Goal: Task Accomplishment & Management: Use online tool/utility

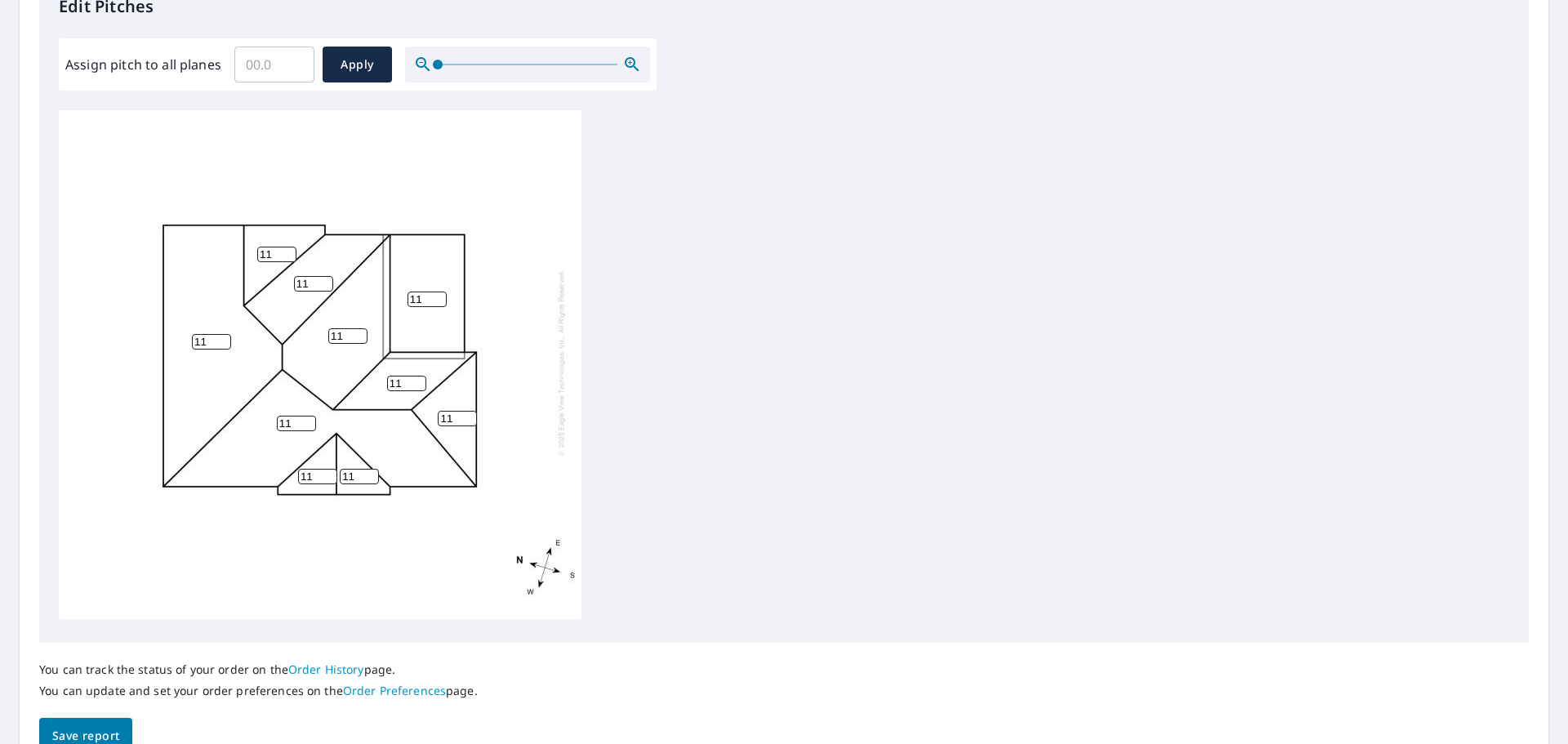
scroll to position [548, 0]
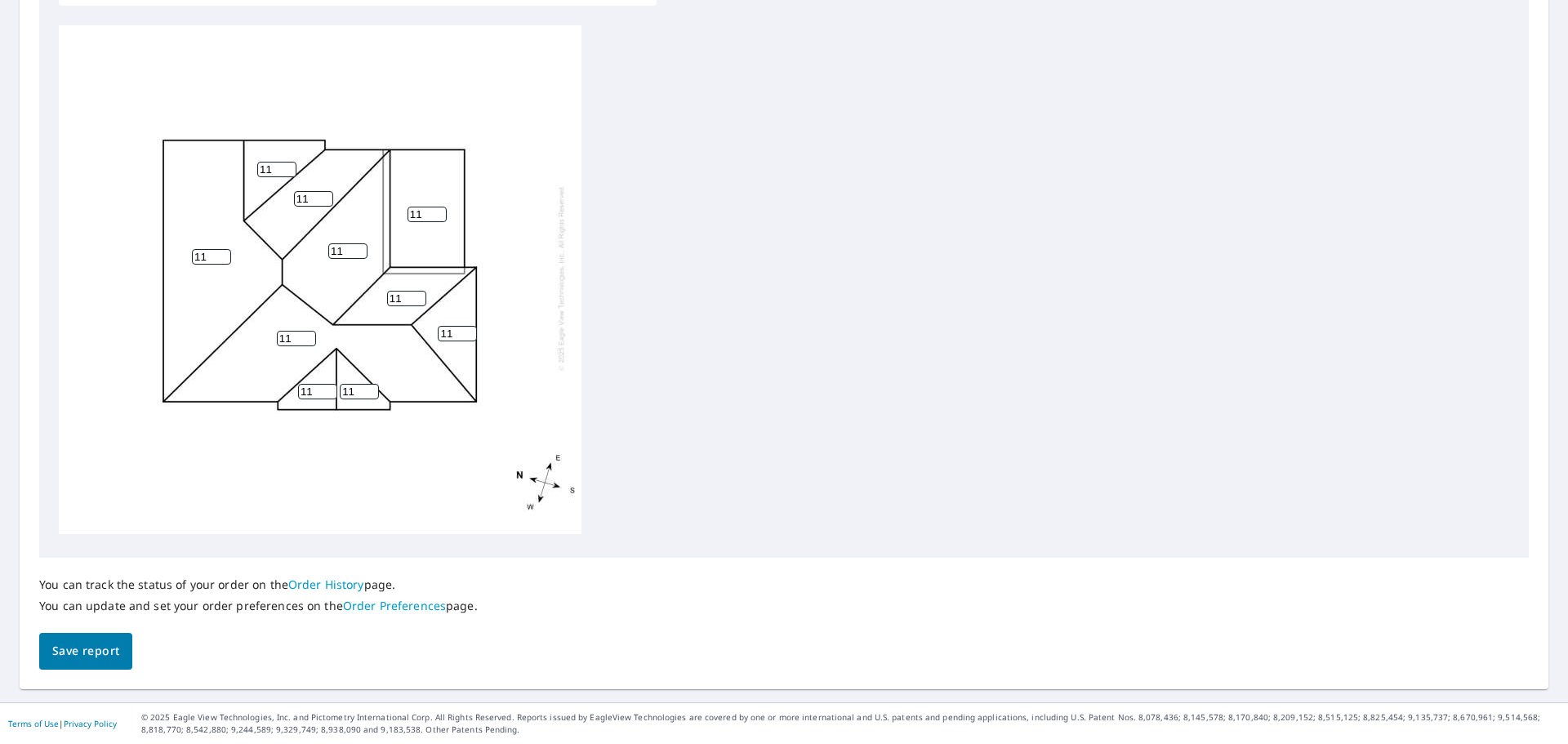
click at [111, 642] on span "Save report" at bounding box center [86, 650] width 67 height 20
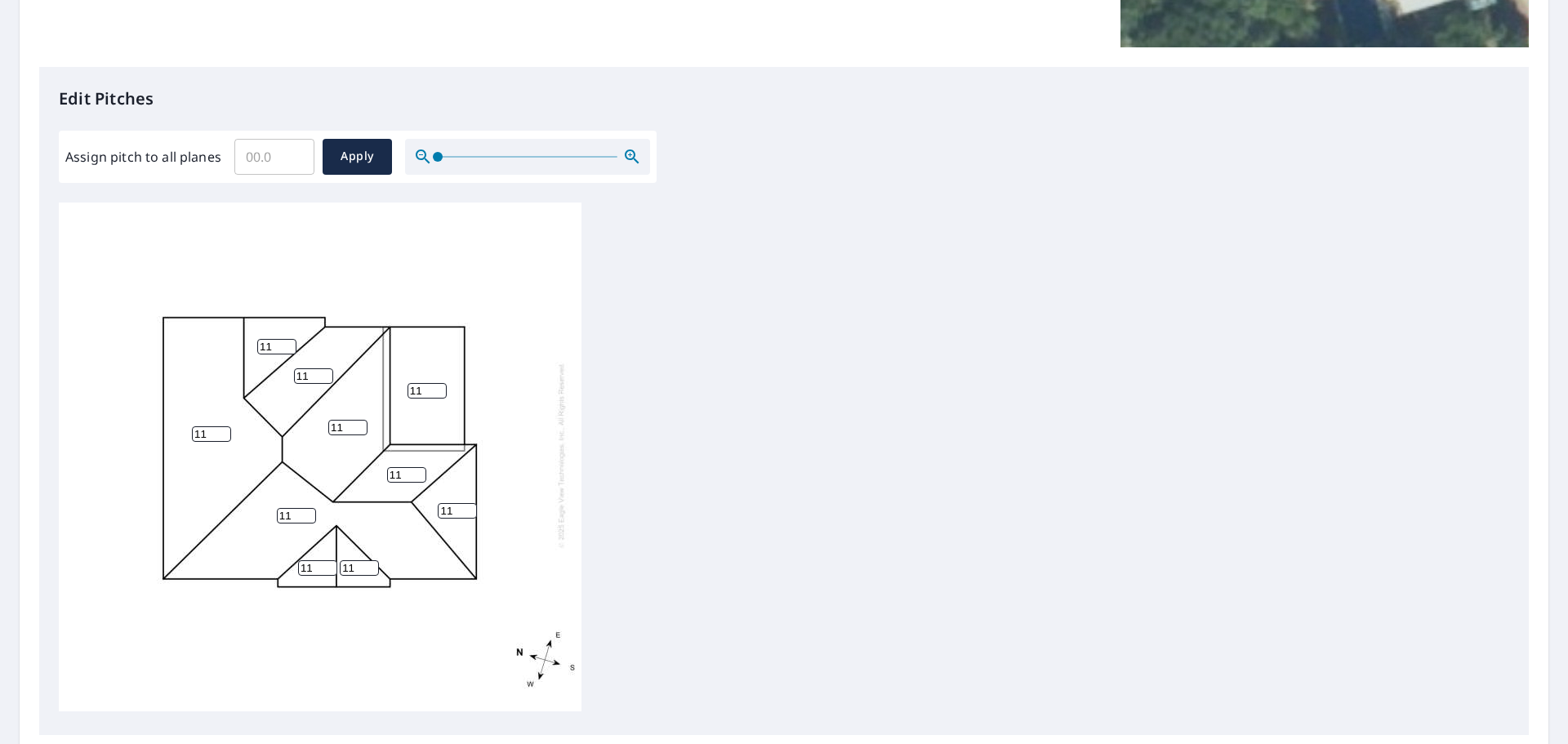
scroll to position [607, 0]
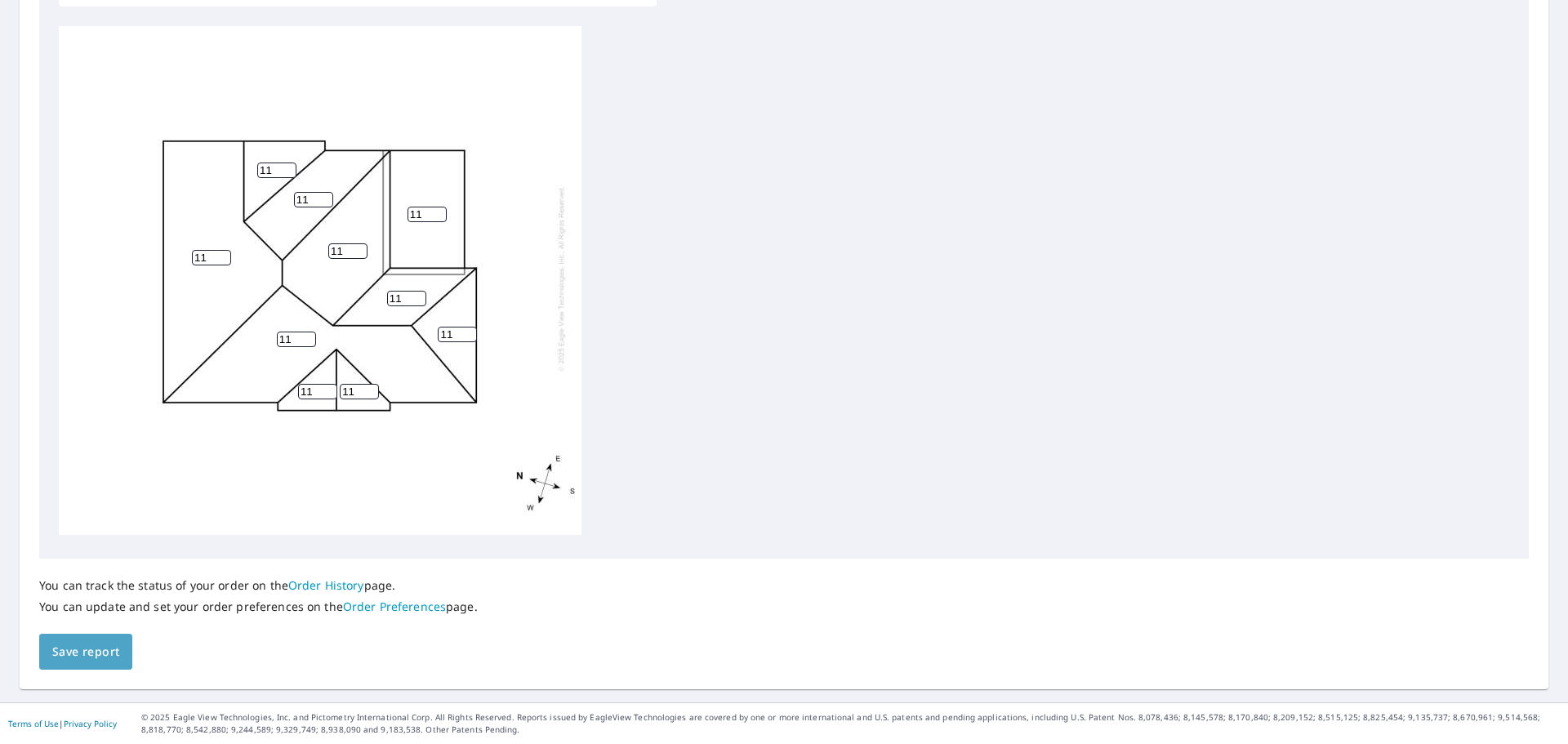
click at [104, 647] on span "Save report" at bounding box center [86, 651] width 67 height 20
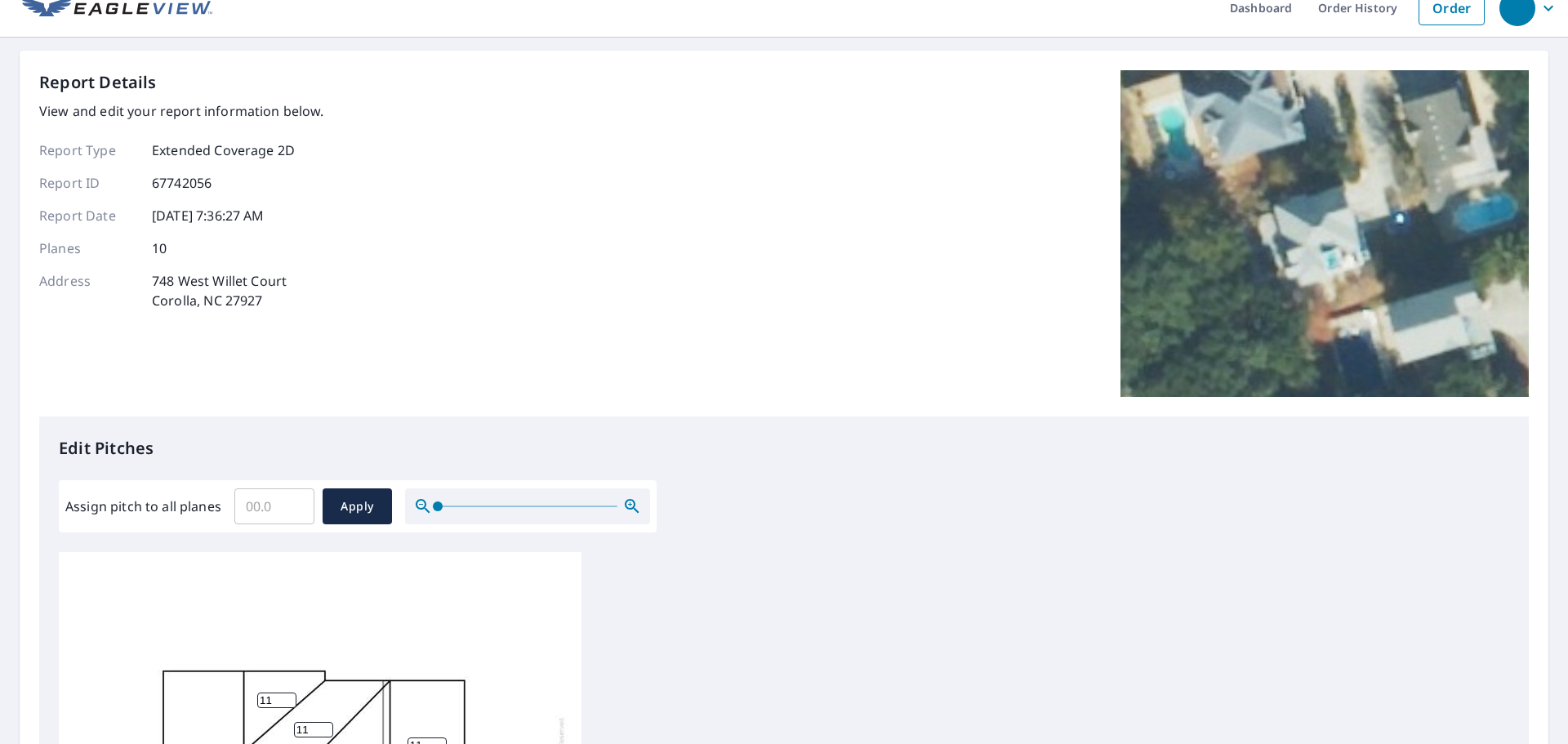
scroll to position [0, 0]
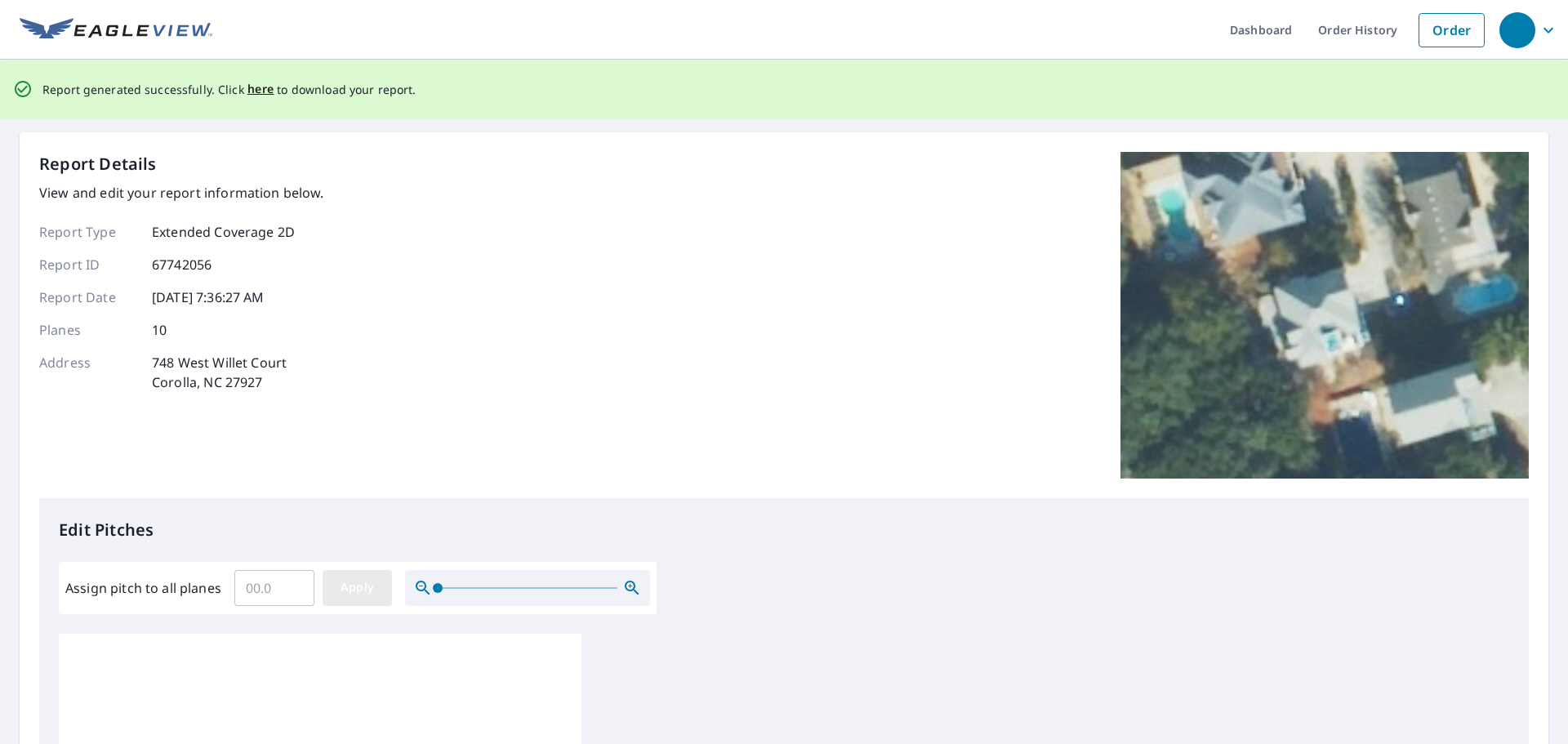
click at [364, 594] on span "Apply" at bounding box center [356, 587] width 43 height 20
click at [375, 590] on span "Apply" at bounding box center [356, 587] width 43 height 20
click at [270, 586] on input "Assign pitch to all planes" at bounding box center [274, 588] width 80 height 46
type input "11"
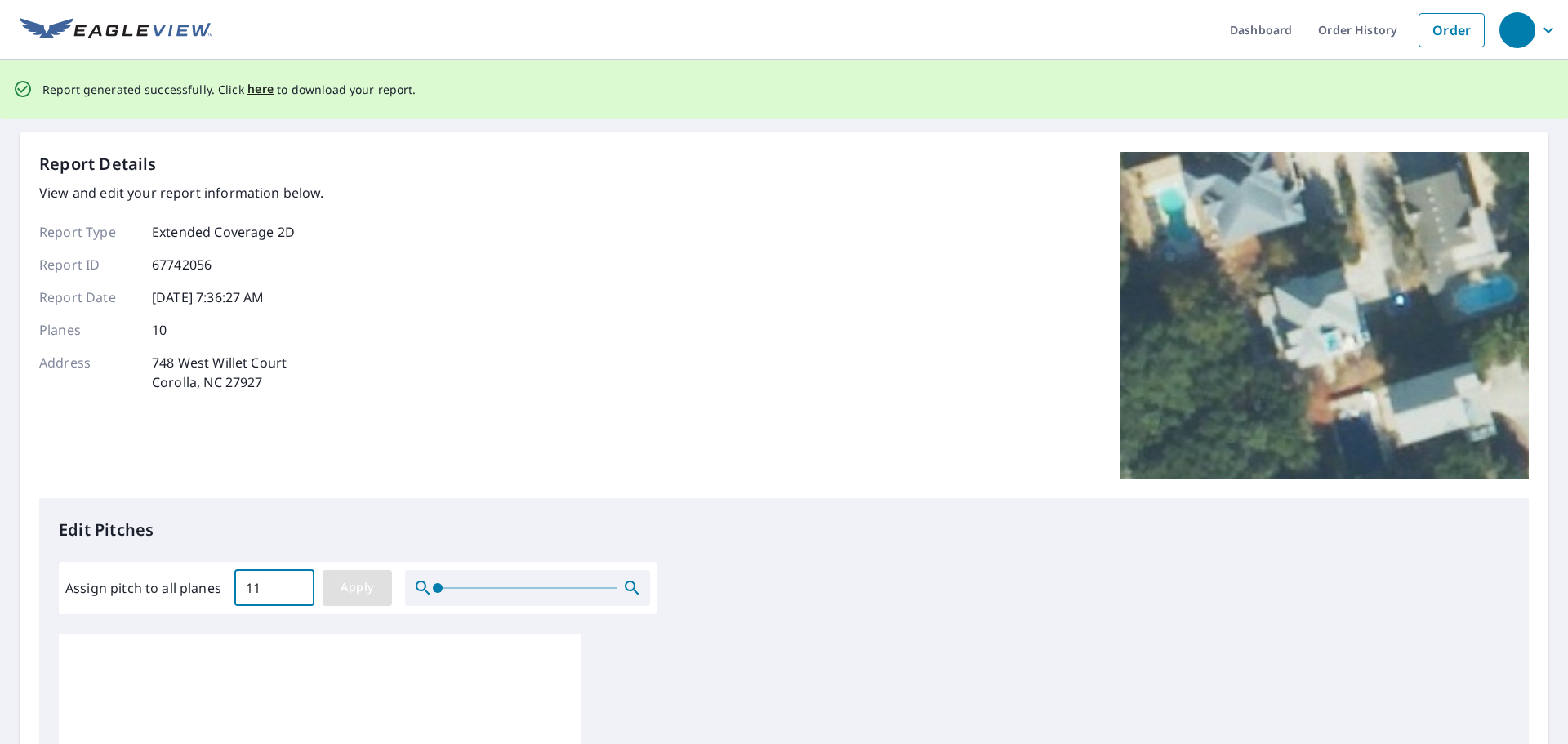
click at [376, 593] on span "Apply" at bounding box center [356, 587] width 43 height 20
type input "11"
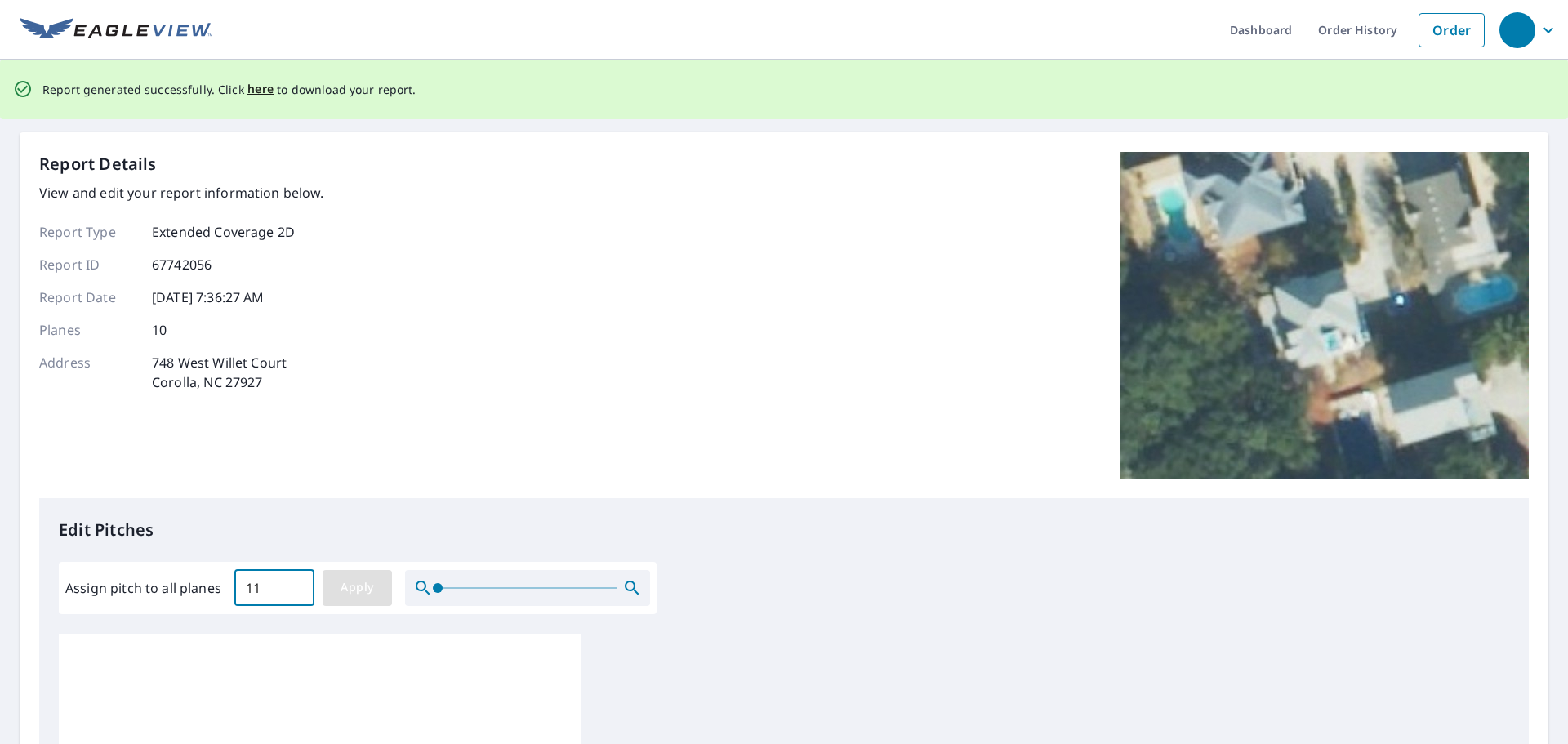
type input "11"
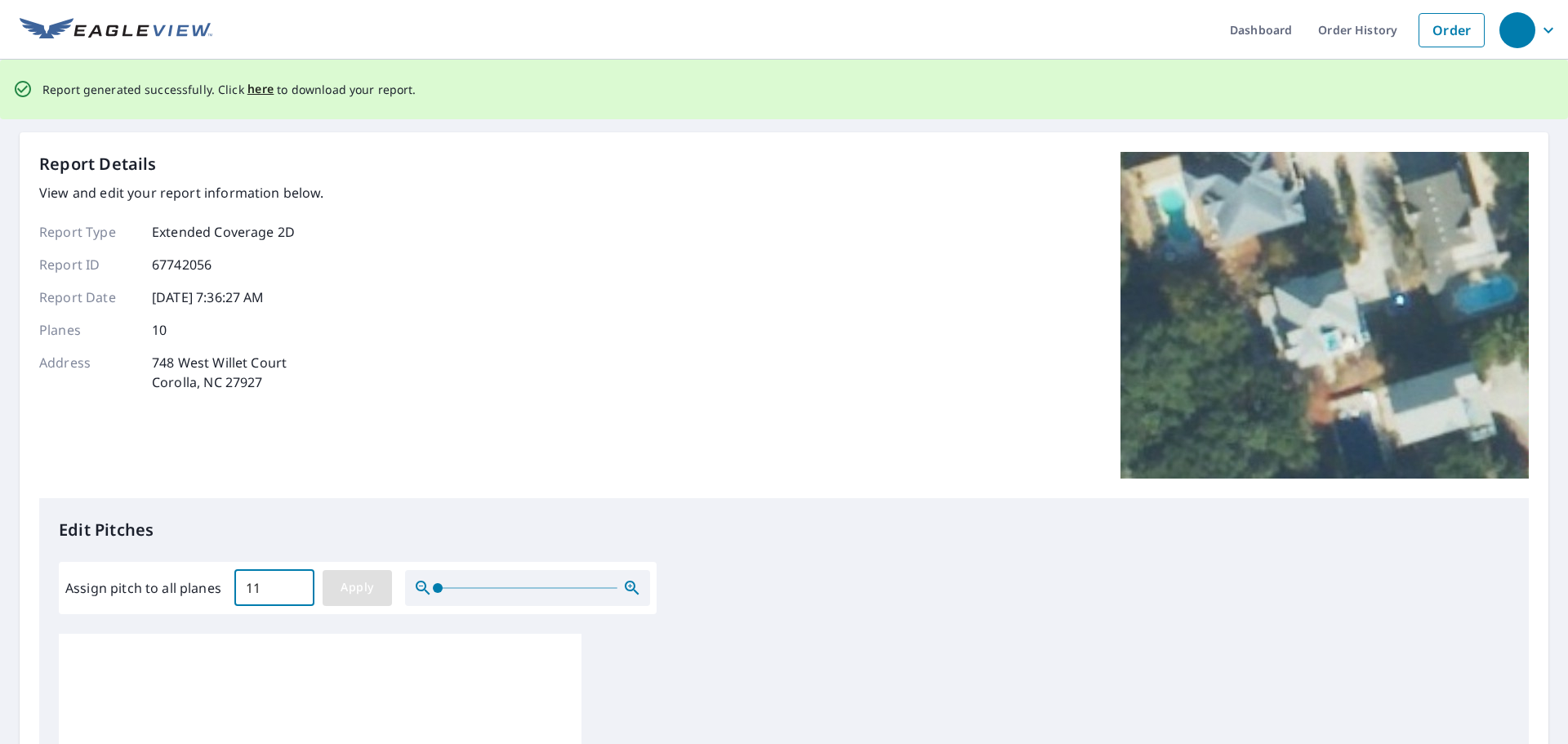
type input "11"
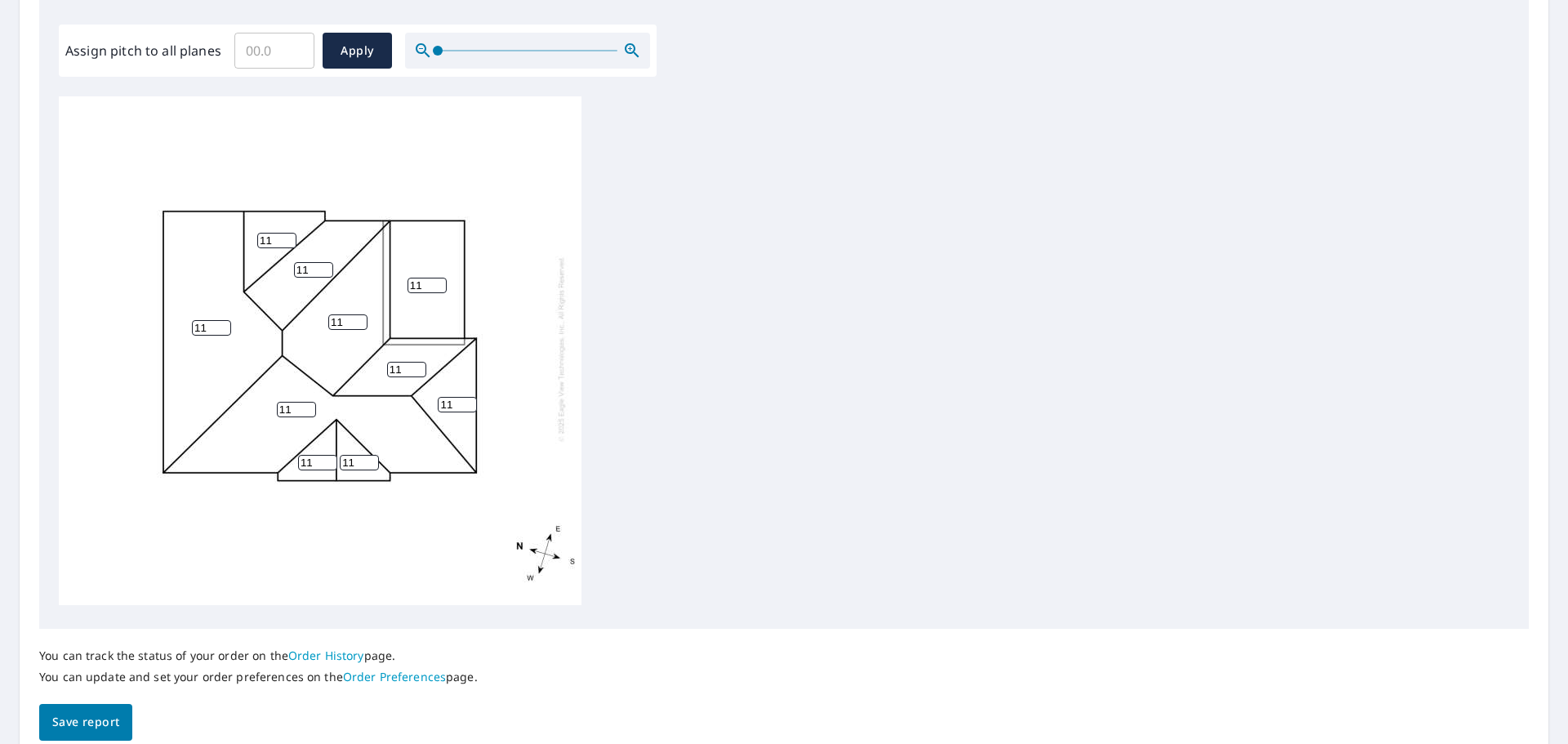
scroll to position [548, 0]
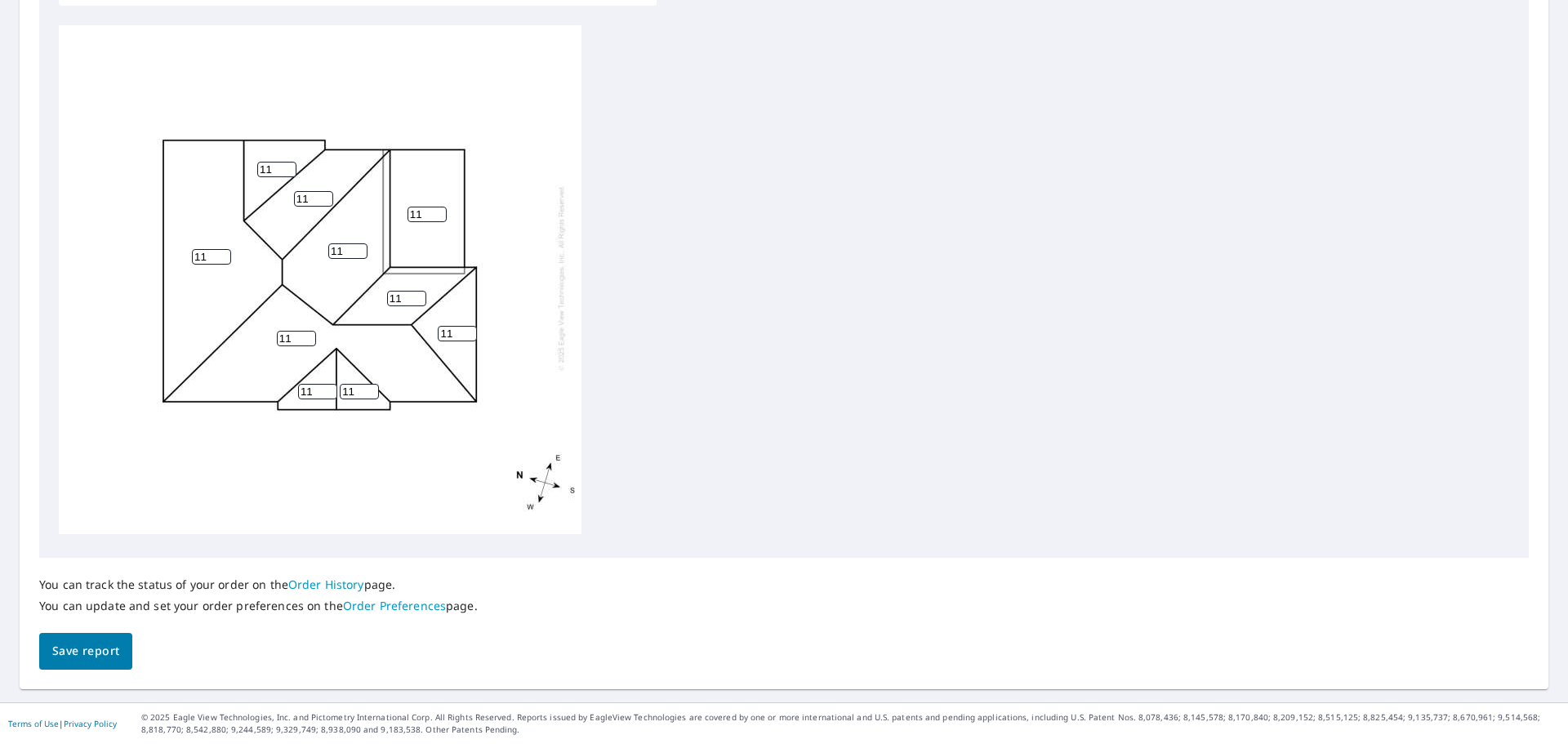
click at [55, 648] on span "Save report" at bounding box center [86, 650] width 67 height 20
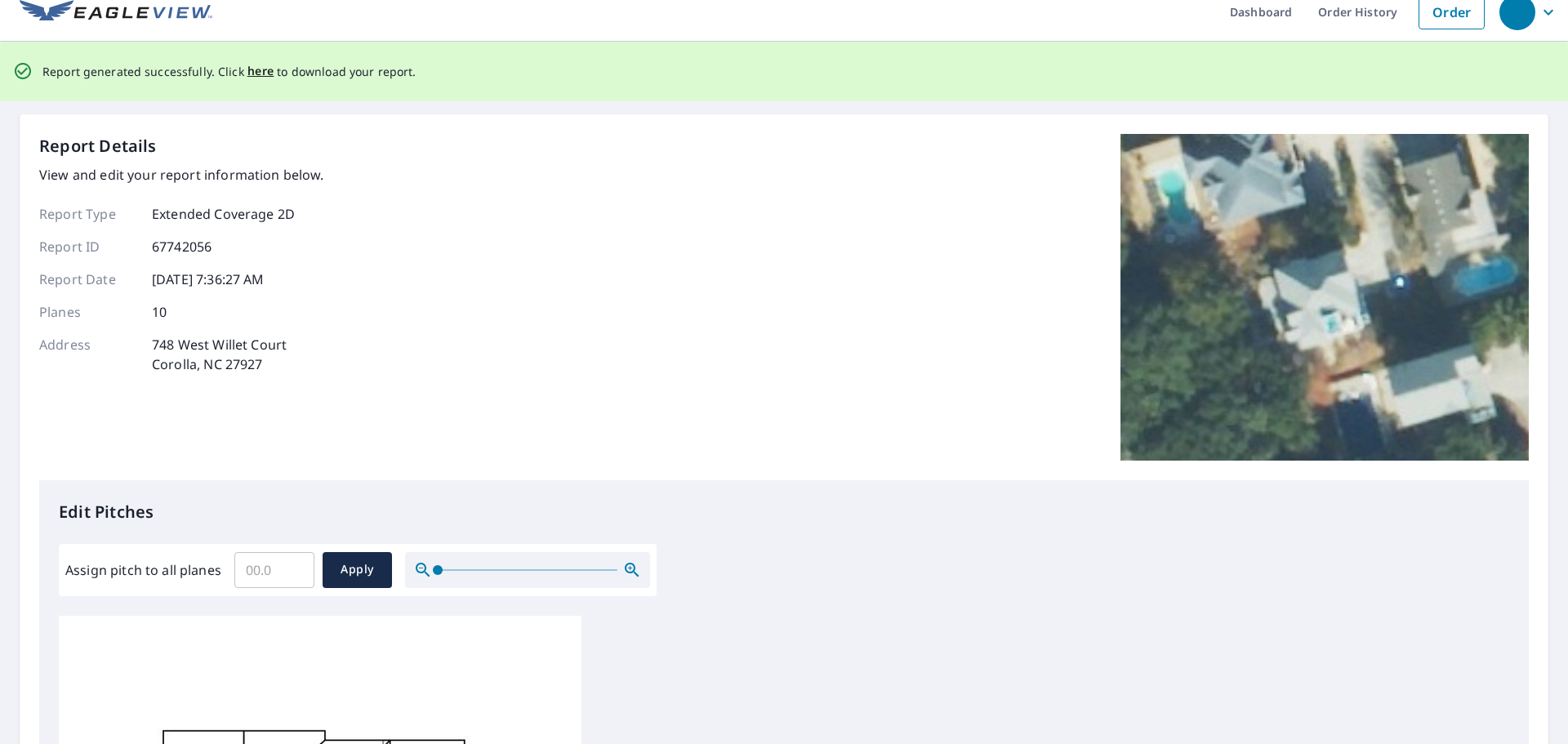
scroll to position [0, 0]
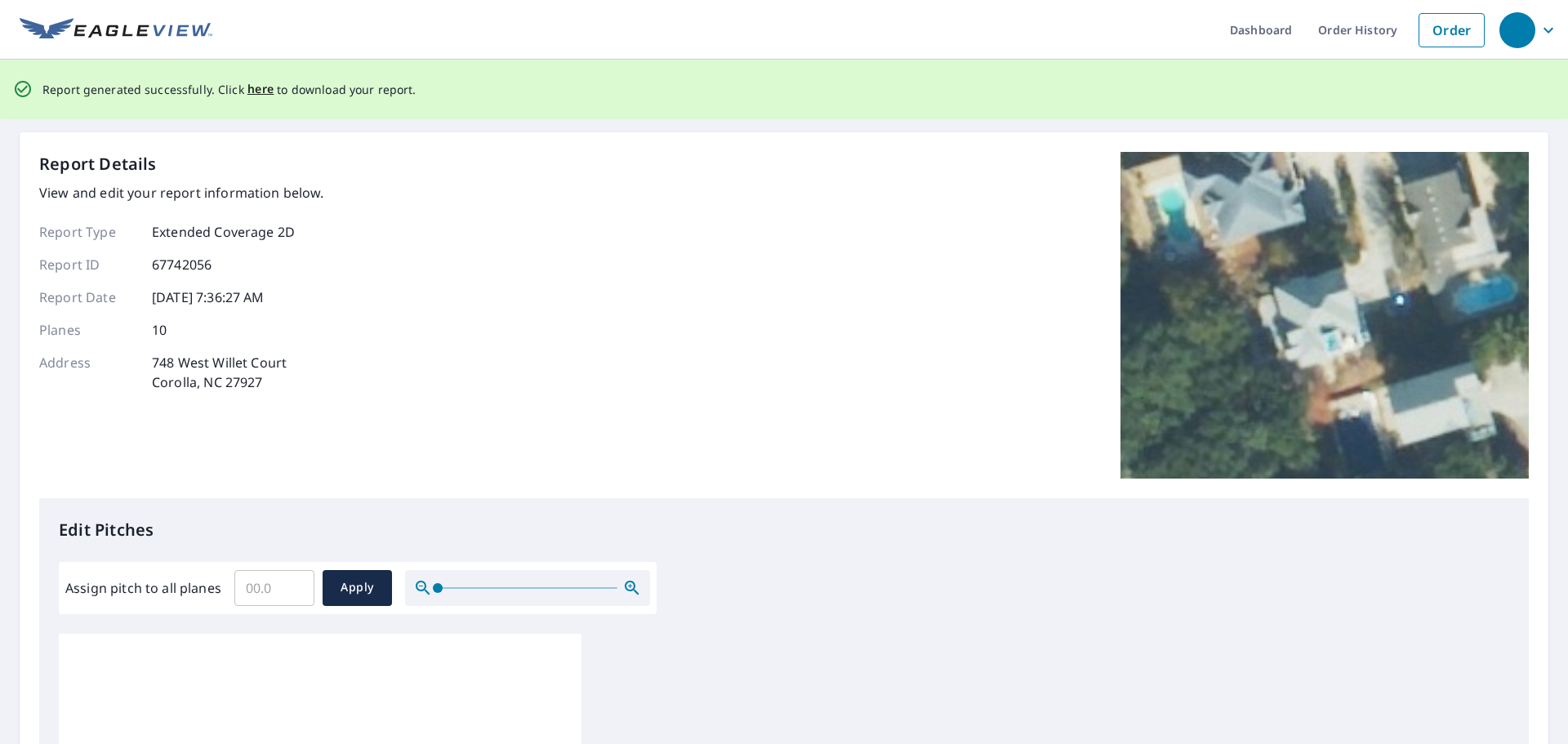
click at [812, 427] on div "Report Details View and edit your report information below. Report Type Extende…" at bounding box center [784, 325] width 1489 height 347
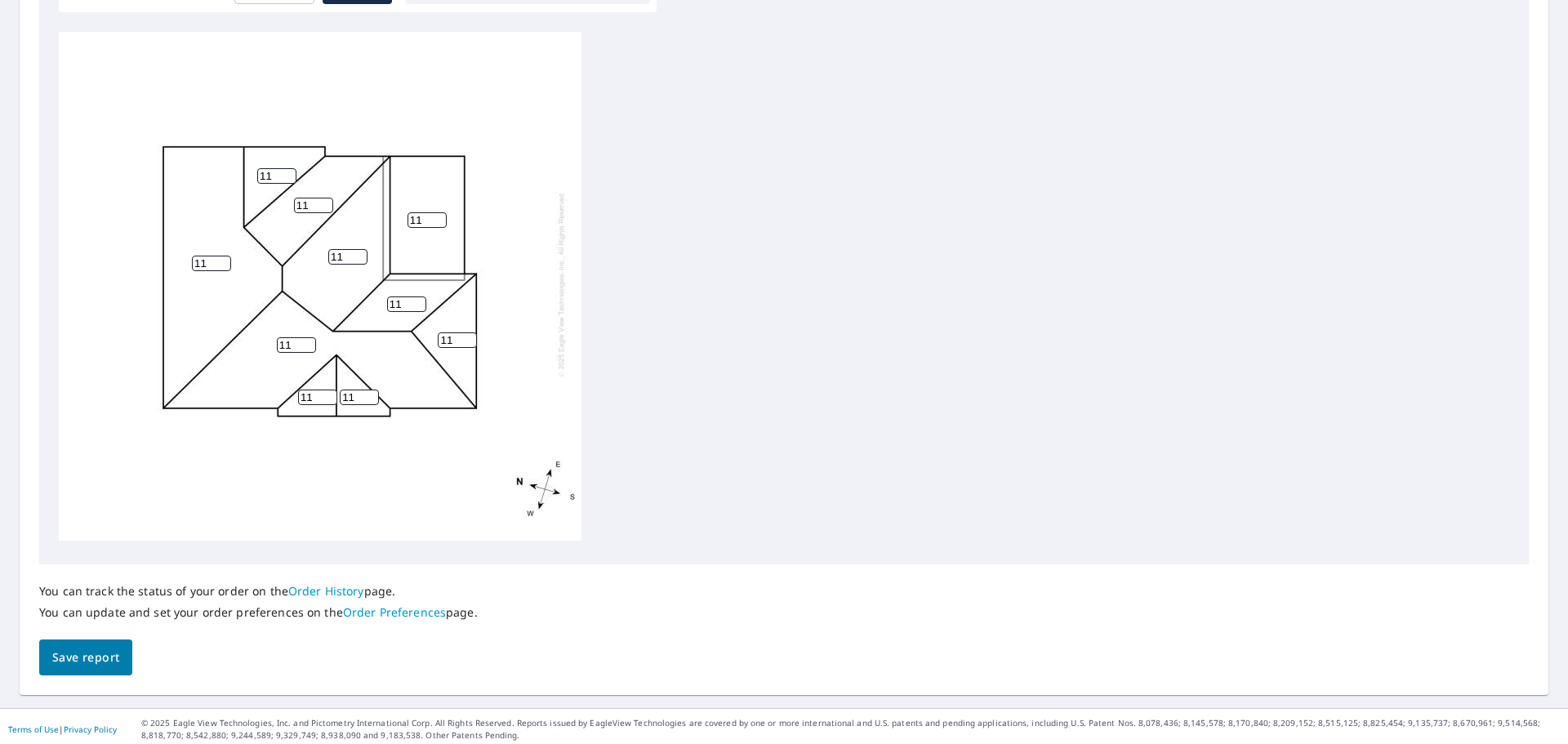
scroll to position [607, 0]
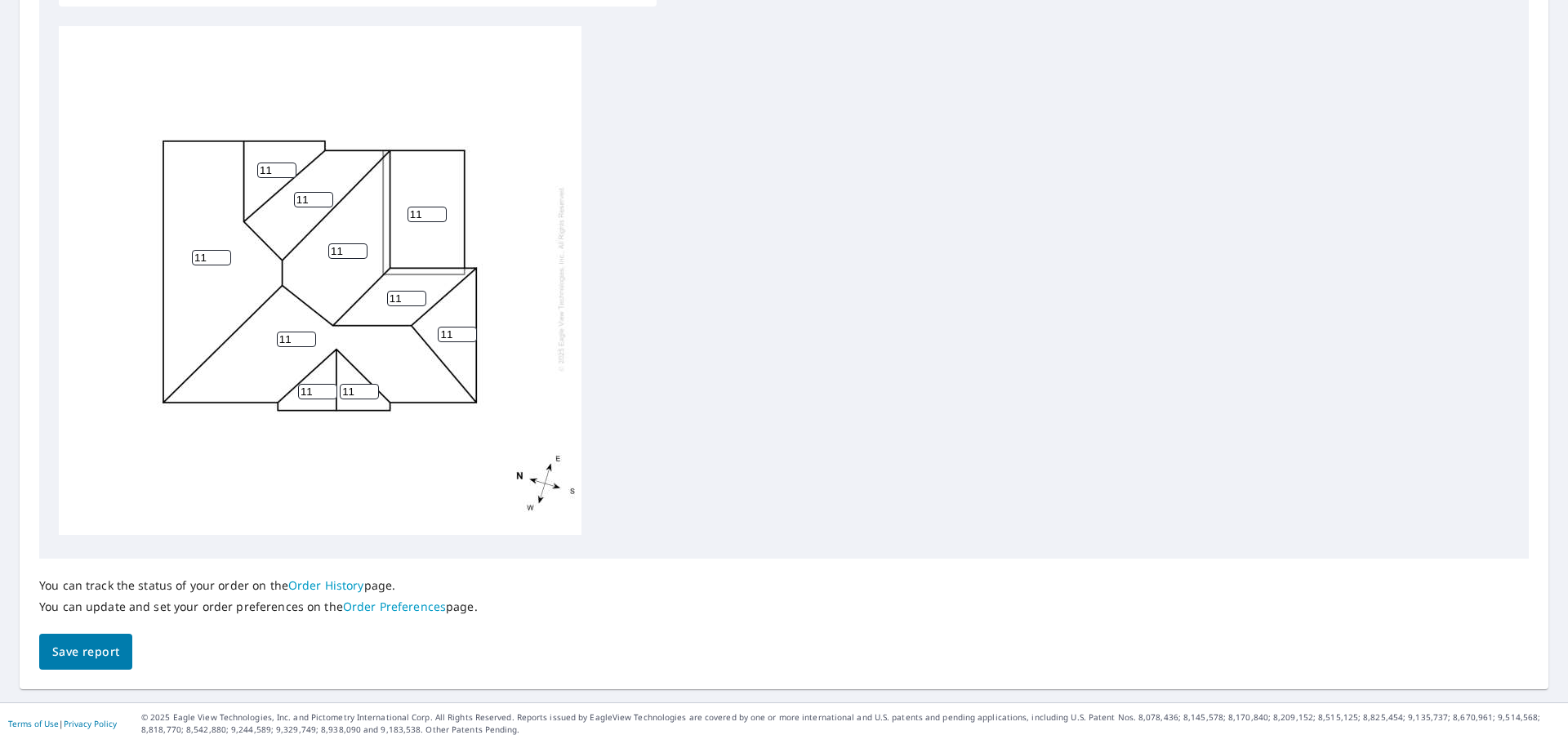
drag, startPoint x: 688, startPoint y: 317, endPoint x: 624, endPoint y: 433, distance: 132.5
click at [624, 433] on div "11 11 11 11 11 11 11 11 11 11" at bounding box center [784, 283] width 1450 height 512
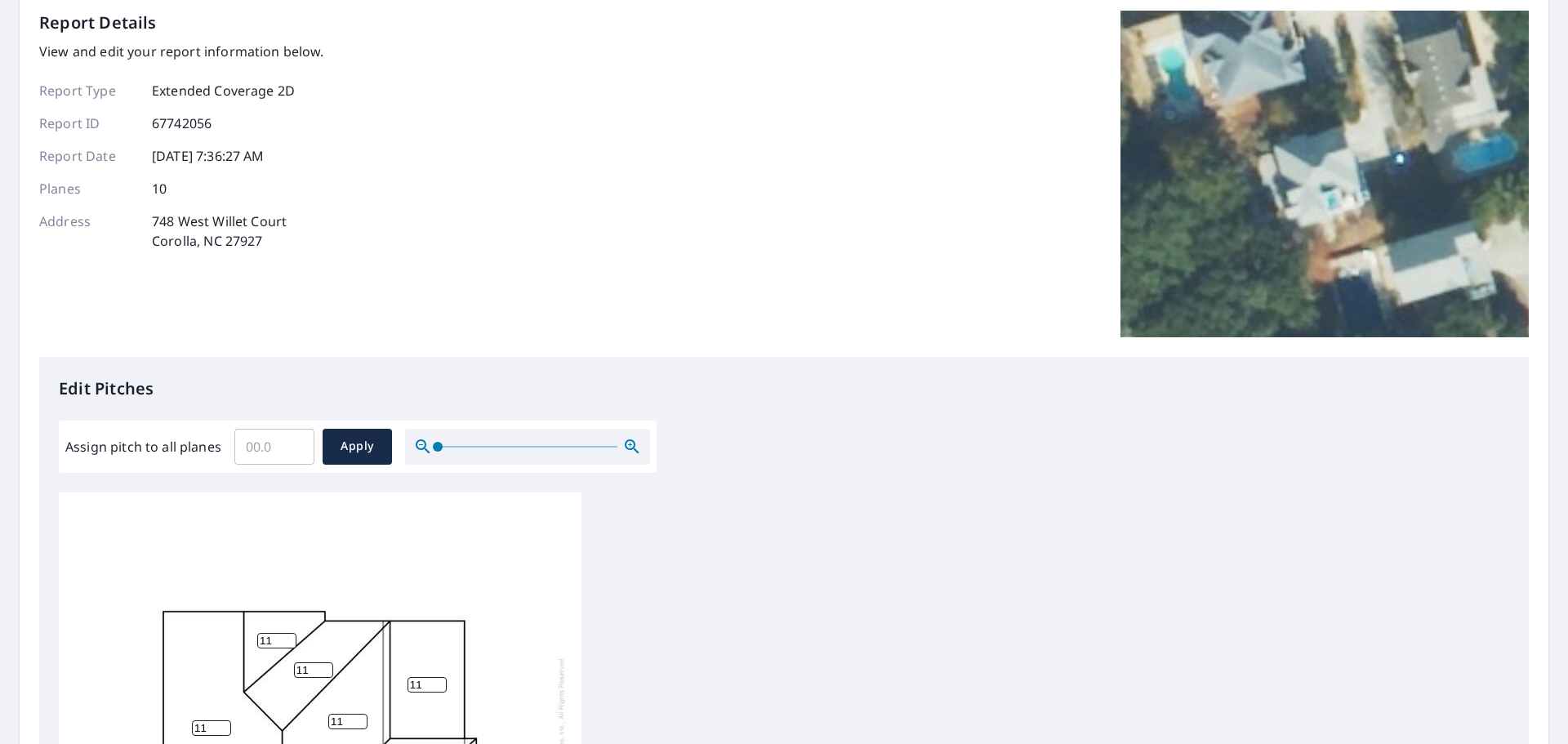
scroll to position [0, 0]
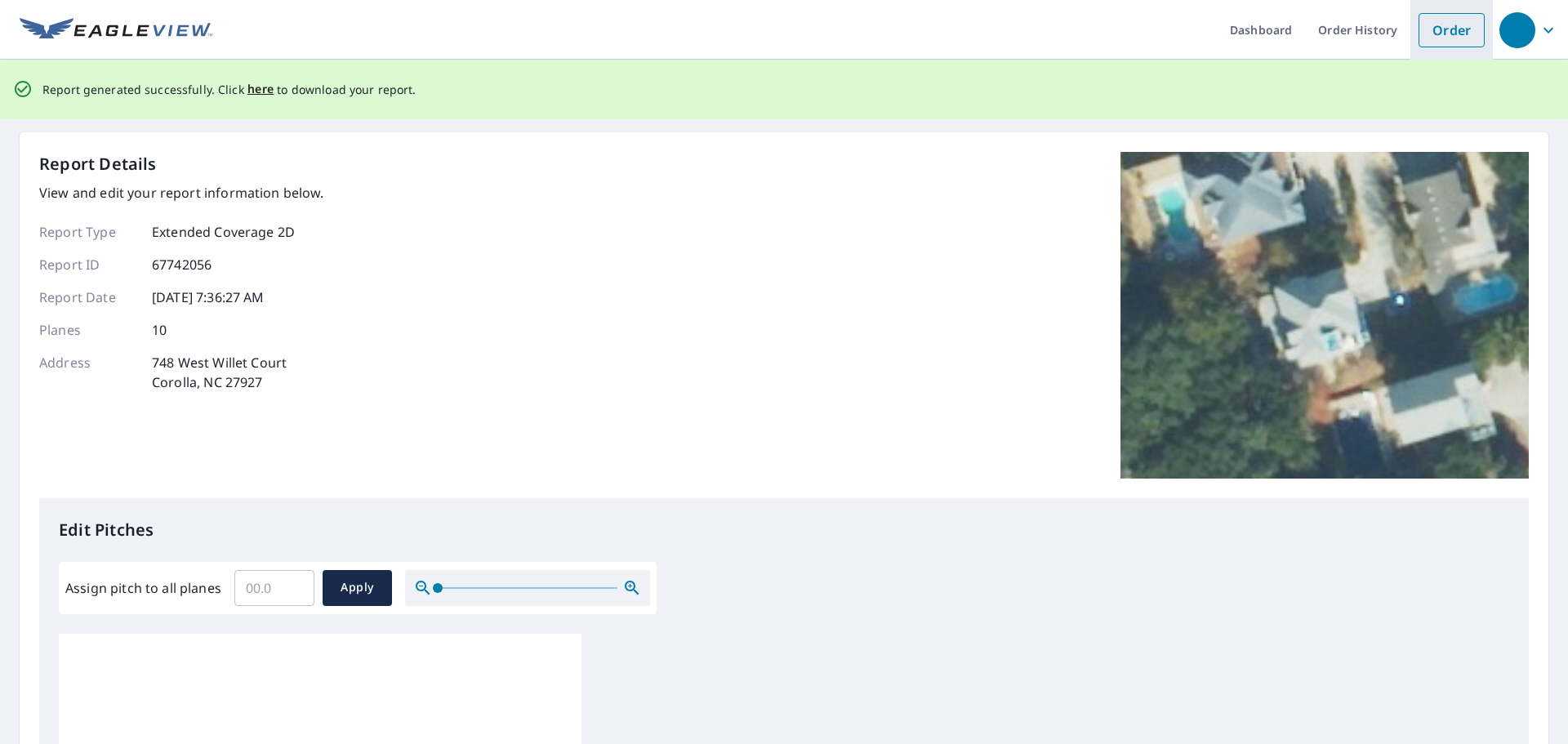
click at [1420, 35] on link "Order" at bounding box center [1450, 30] width 66 height 34
